Goal: Information Seeking & Learning: Learn about a topic

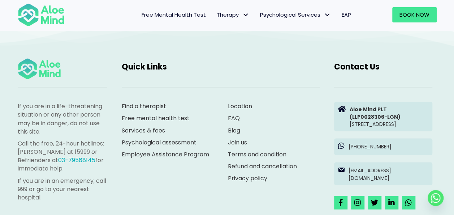
scroll to position [1987, 0]
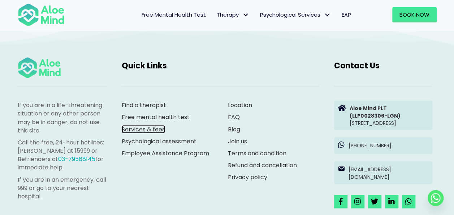
click at [141, 127] on link "Services & fees" at bounding box center [143, 129] width 43 height 8
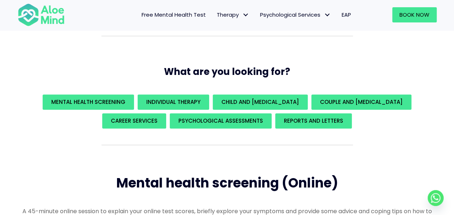
scroll to position [82, 0]
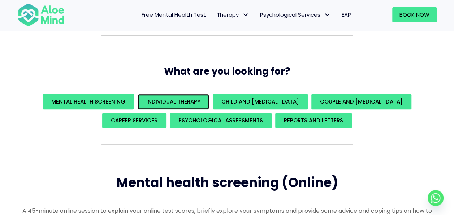
click at [174, 106] on link "Individual Therapy" at bounding box center [174, 101] width 72 height 15
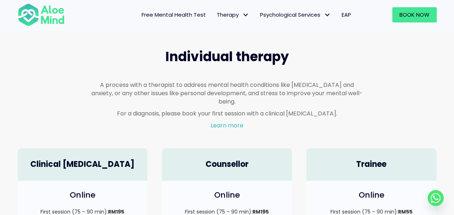
scroll to position [422, 0]
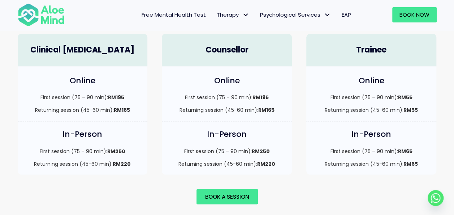
scroll to position [531, 0]
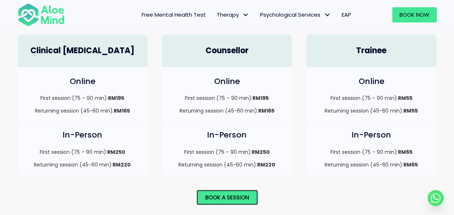
click at [210, 193] on span "Book a session" at bounding box center [227, 197] width 44 height 8
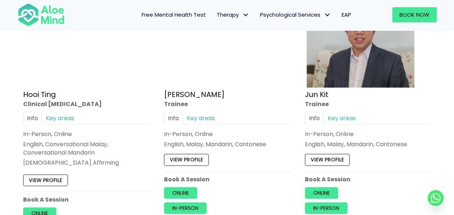
scroll to position [2597, 0]
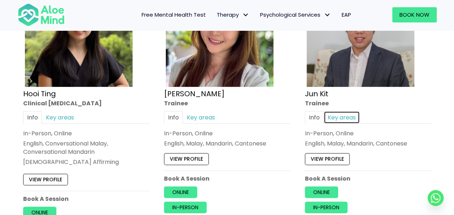
click at [343, 111] on link "Key areas" at bounding box center [342, 117] width 36 height 13
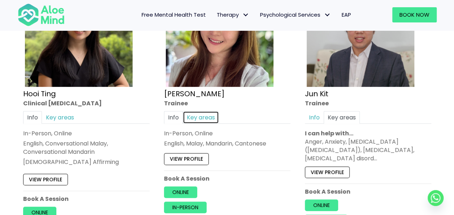
click at [206, 111] on link "Key areas" at bounding box center [201, 117] width 36 height 13
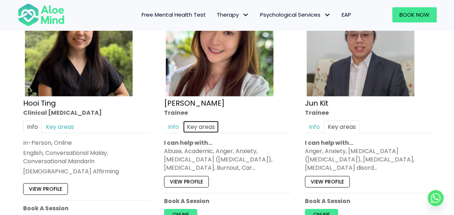
scroll to position [2587, 0]
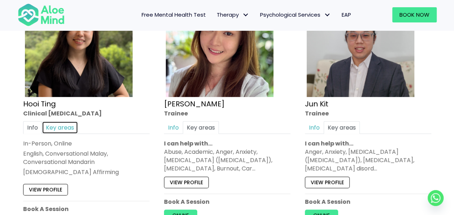
click at [49, 123] on link "Key areas" at bounding box center [60, 127] width 36 height 13
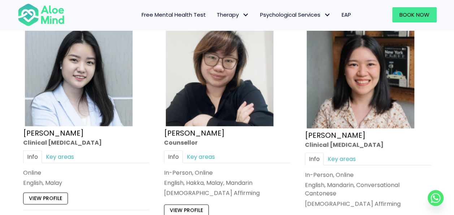
scroll to position [2284, 0]
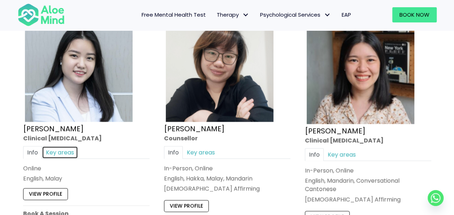
click at [63, 147] on link "Key areas" at bounding box center [60, 152] width 36 height 13
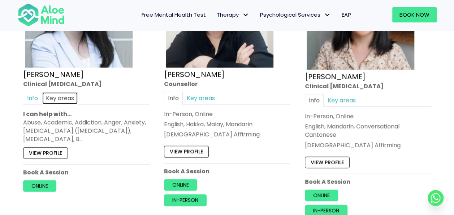
scroll to position [2341, 0]
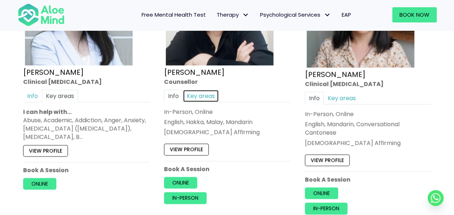
click at [209, 90] on link "Key areas" at bounding box center [201, 96] width 36 height 13
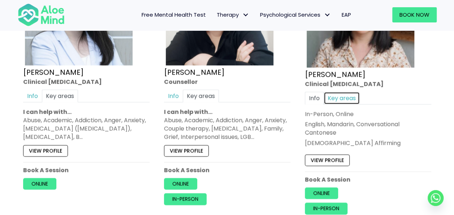
click at [335, 92] on link "Key areas" at bounding box center [342, 98] width 36 height 13
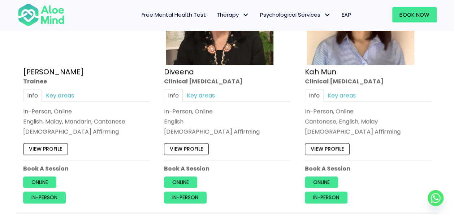
scroll to position [466, 0]
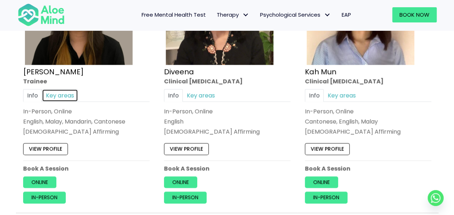
click at [60, 95] on link "Key areas" at bounding box center [60, 95] width 36 height 13
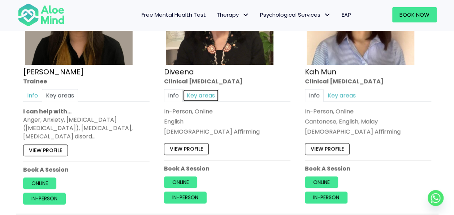
click at [201, 99] on link "Key areas" at bounding box center [201, 95] width 36 height 13
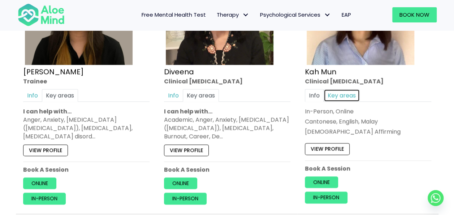
click at [340, 96] on link "Key areas" at bounding box center [342, 95] width 36 height 13
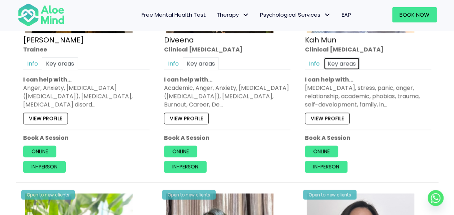
scroll to position [498, 0]
click at [342, 117] on link "View profile" at bounding box center [327, 118] width 45 height 12
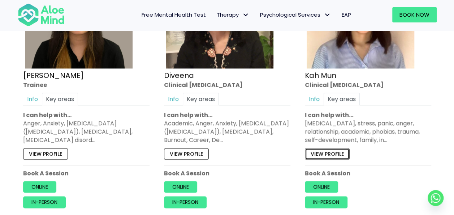
scroll to position [463, 0]
click at [195, 152] on link "View profile" at bounding box center [186, 154] width 45 height 12
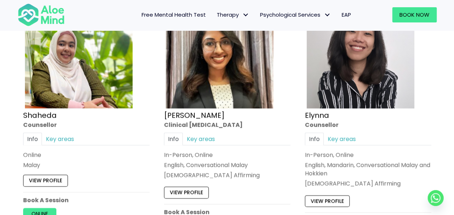
scroll to position [691, 0]
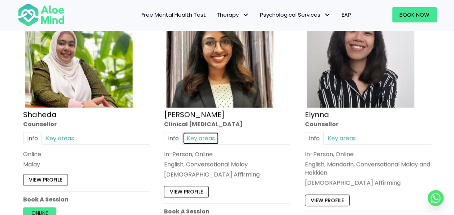
click at [200, 134] on link "Key areas" at bounding box center [201, 138] width 36 height 13
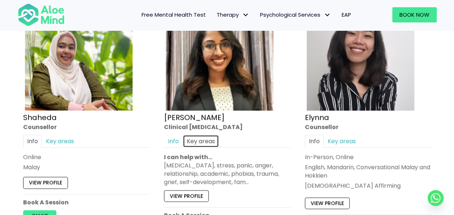
scroll to position [688, 0]
click at [166, 137] on link "Info" at bounding box center [173, 141] width 19 height 13
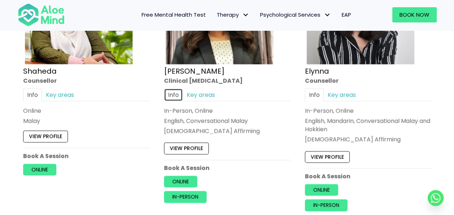
scroll to position [735, 0]
click at [206, 97] on link "Key areas" at bounding box center [201, 95] width 36 height 13
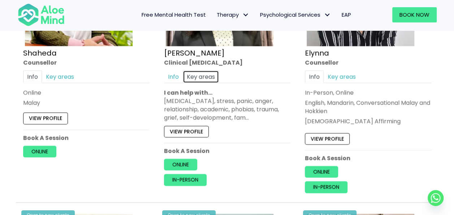
scroll to position [753, 0]
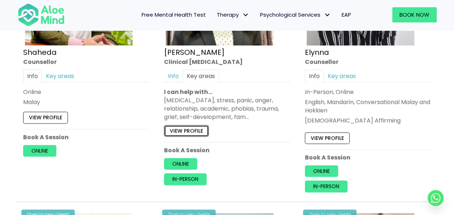
click at [196, 127] on link "View profile" at bounding box center [186, 131] width 45 height 12
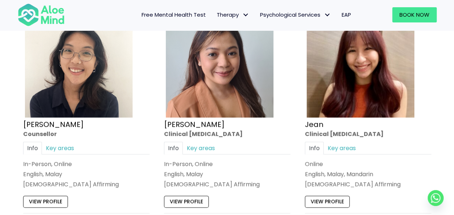
scroll to position [957, 0]
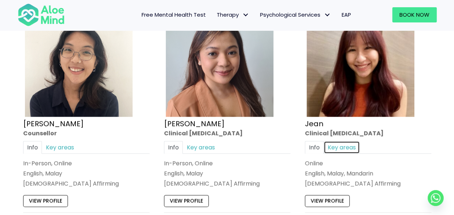
click at [343, 144] on link "Key areas" at bounding box center [342, 147] width 36 height 13
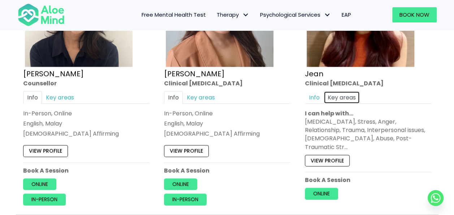
scroll to position [1008, 0]
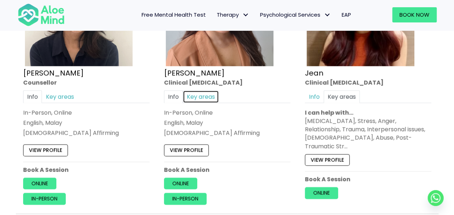
click at [201, 94] on link "Key areas" at bounding box center [201, 96] width 36 height 13
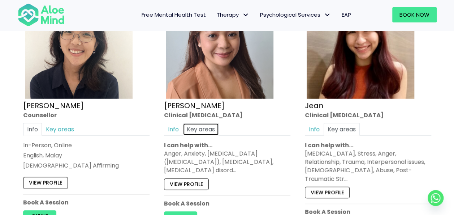
scroll to position [976, 0]
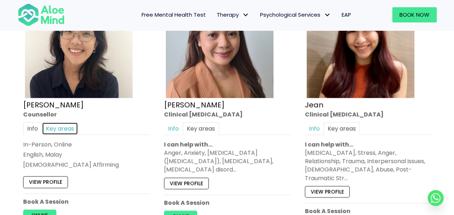
click at [61, 127] on link "Key areas" at bounding box center [60, 128] width 36 height 13
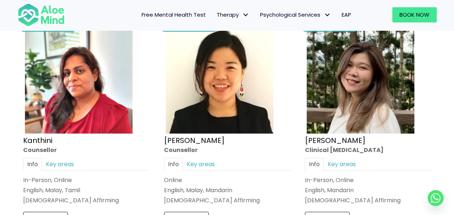
scroll to position [1209, 0]
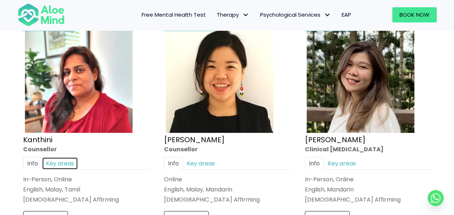
click at [60, 161] on link "Key areas" at bounding box center [60, 163] width 36 height 13
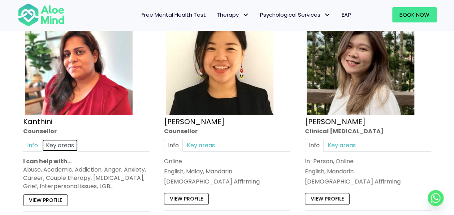
scroll to position [1228, 0]
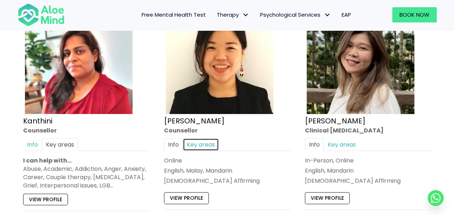
click at [200, 140] on link "Key areas" at bounding box center [201, 144] width 36 height 13
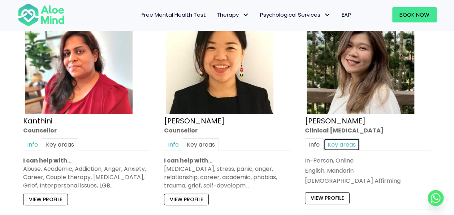
click at [338, 139] on link "Key areas" at bounding box center [342, 144] width 36 height 13
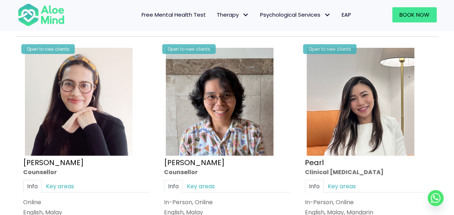
scroll to position [1455, 0]
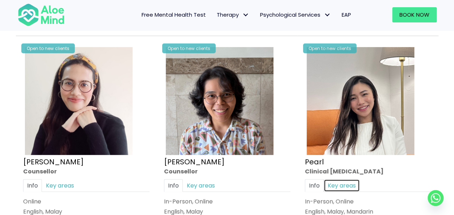
click at [343, 182] on link "Key areas" at bounding box center [342, 185] width 36 height 13
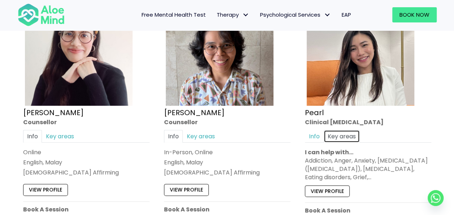
scroll to position [1505, 0]
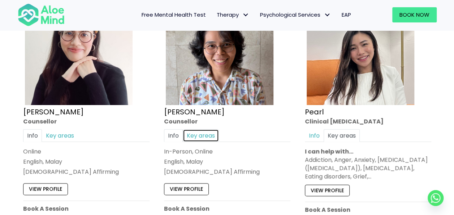
click at [191, 132] on link "Key areas" at bounding box center [201, 135] width 36 height 13
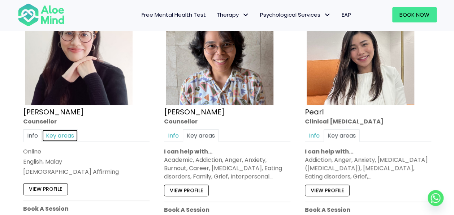
click at [60, 135] on link "Key areas" at bounding box center [60, 135] width 36 height 13
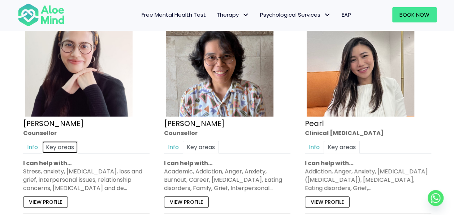
scroll to position [1491, 0]
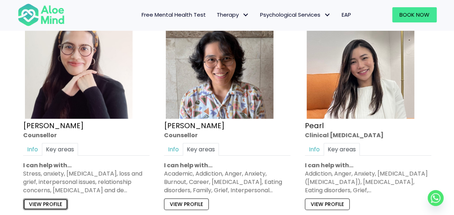
click at [46, 198] on link "View profile" at bounding box center [45, 204] width 45 height 12
click at [0, 0] on span "Adult Psychological Assessments" at bounding box center [0, 0] width 0 height 0
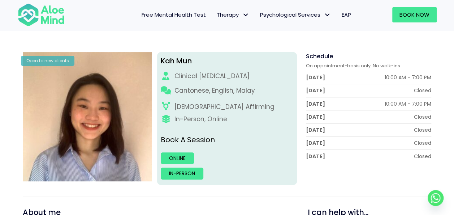
scroll to position [81, 0]
click at [175, 155] on link "Online" at bounding box center [177, 158] width 33 height 12
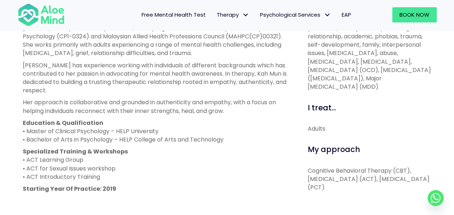
scroll to position [220, 0]
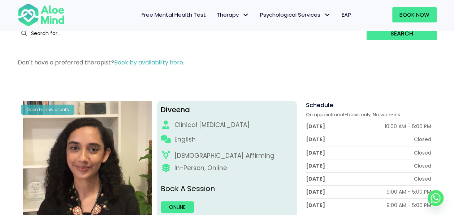
scroll to position [22, 0]
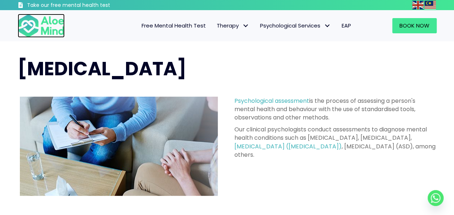
click at [49, 27] on img at bounding box center [41, 26] width 47 height 24
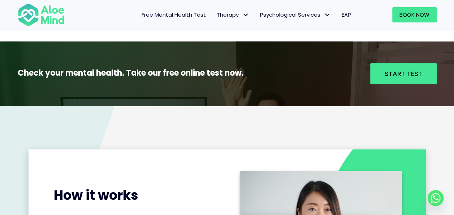
scroll to position [754, 0]
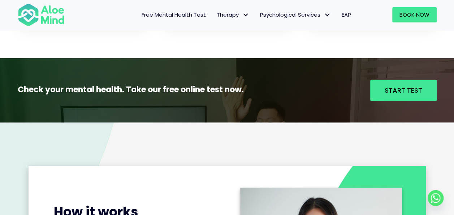
click at [0, 0] on span "Individual therapy" at bounding box center [0, 0] width 0 height 0
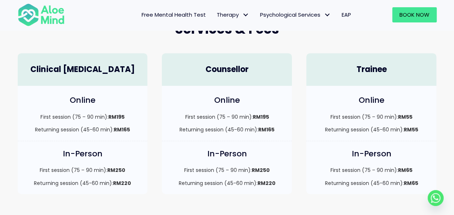
scroll to position [204, 0]
